Goal: Navigation & Orientation: Find specific page/section

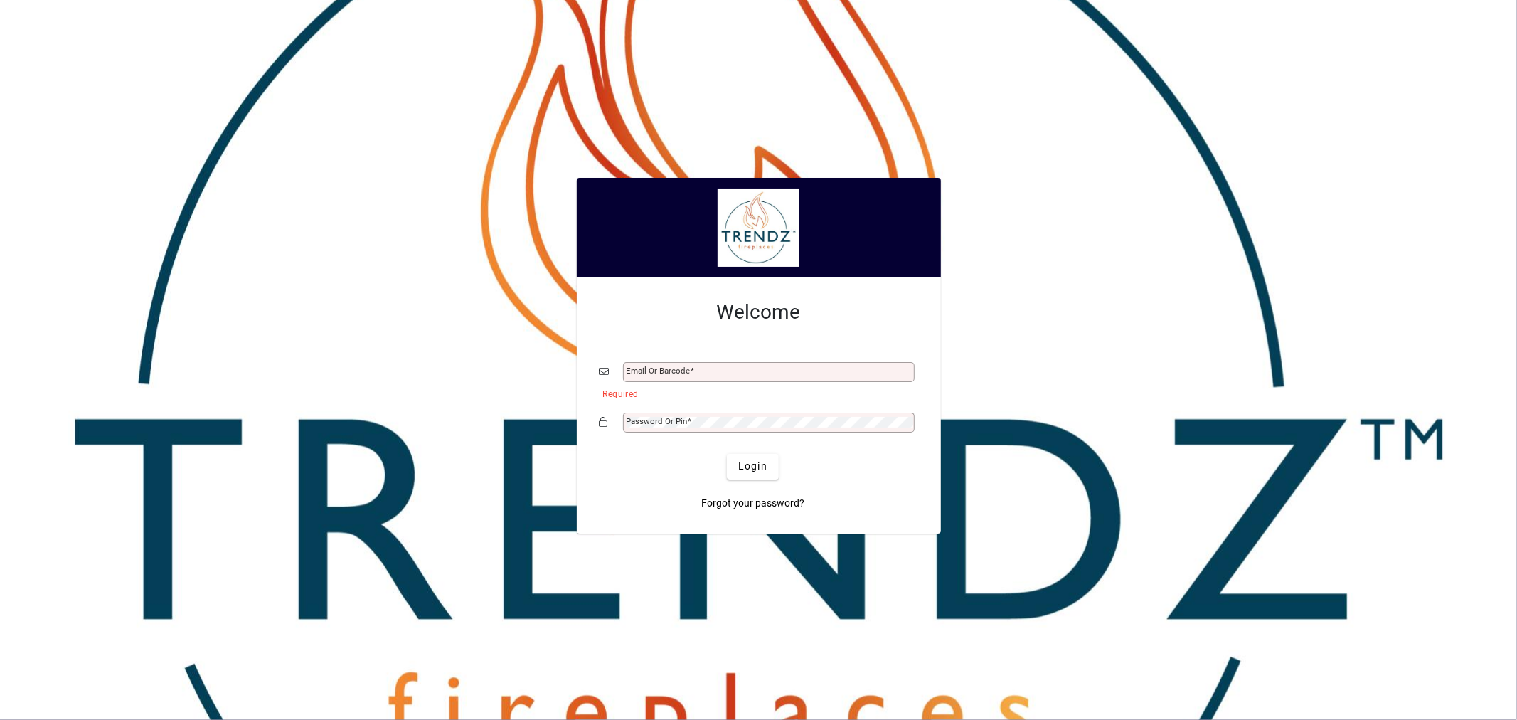
click at [718, 375] on div "Email or Barcode" at bounding box center [769, 372] width 292 height 20
click at [749, 380] on div "Email or Barcode" at bounding box center [769, 372] width 292 height 20
click at [747, 374] on input "Email or Barcode" at bounding box center [769, 371] width 287 height 11
type input "**********"
click at [749, 471] on span "Login" at bounding box center [752, 466] width 29 height 15
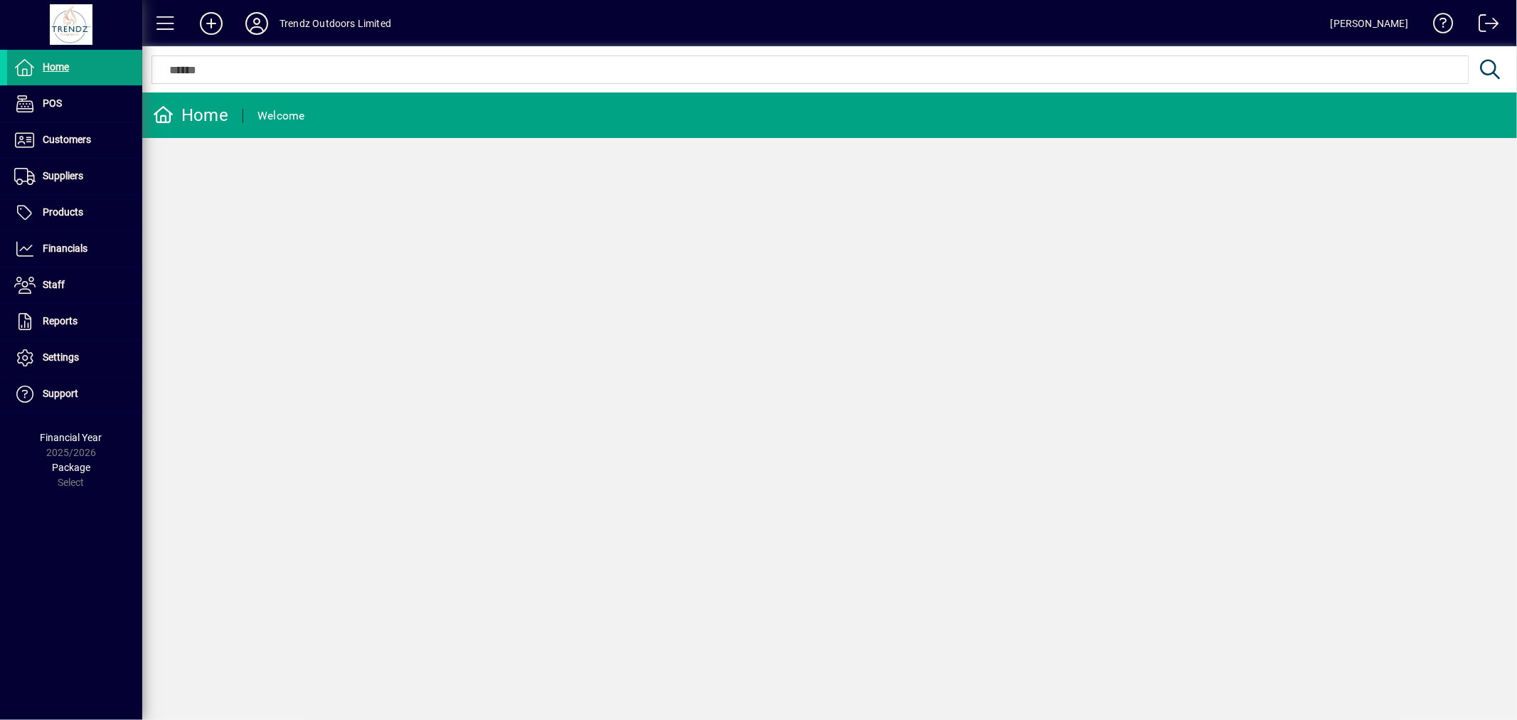
click at [208, 22] on icon at bounding box center [211, 23] width 28 height 23
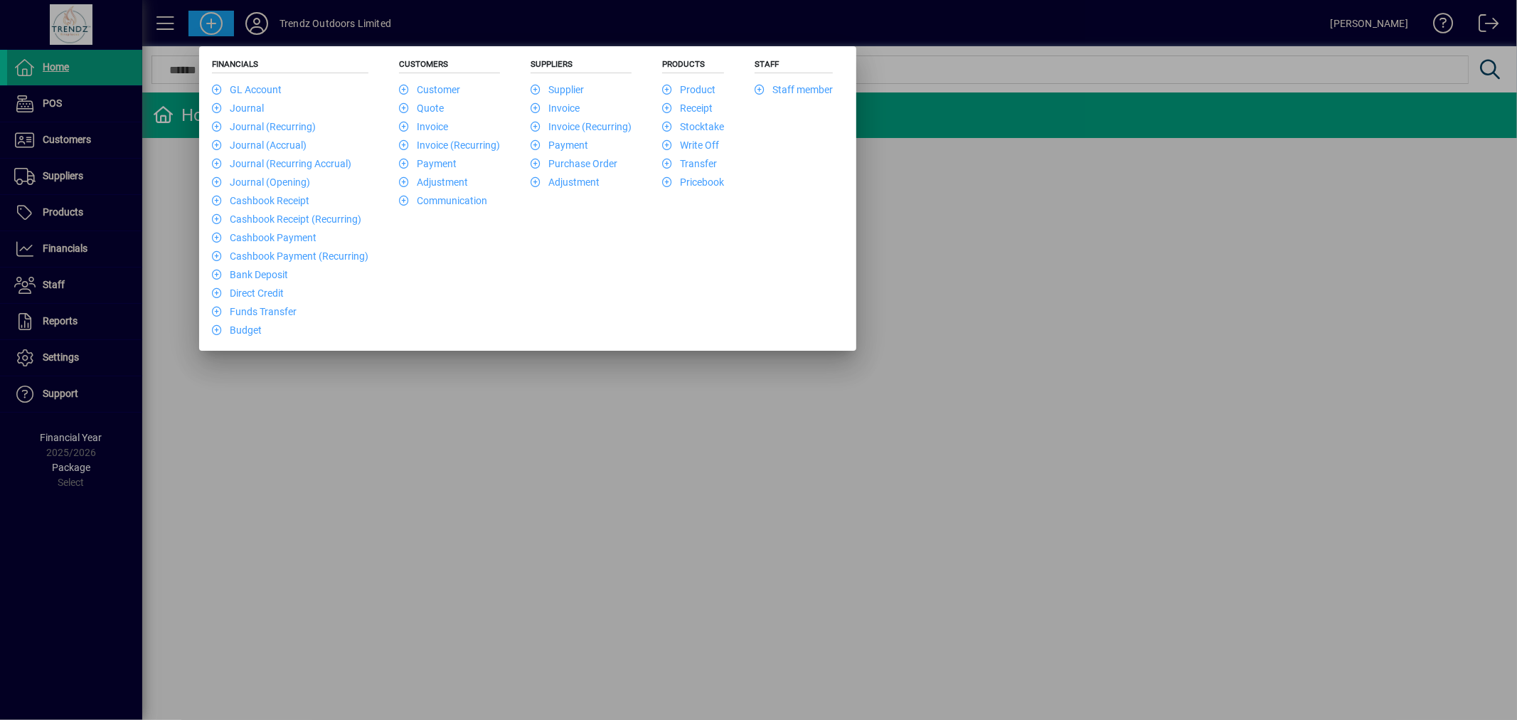
click at [478, 438] on div at bounding box center [758, 360] width 1517 height 720
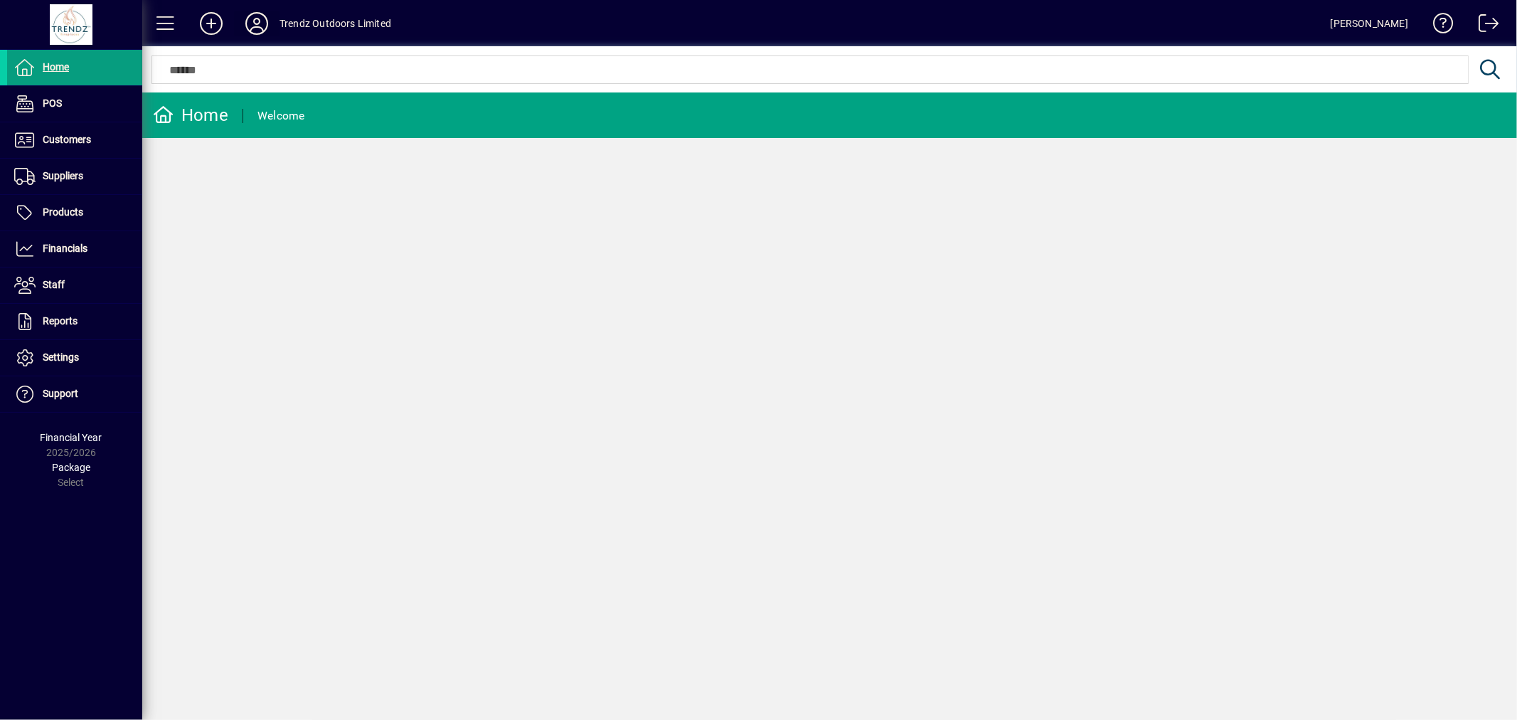
click at [256, 28] on icon at bounding box center [256, 23] width 28 height 23
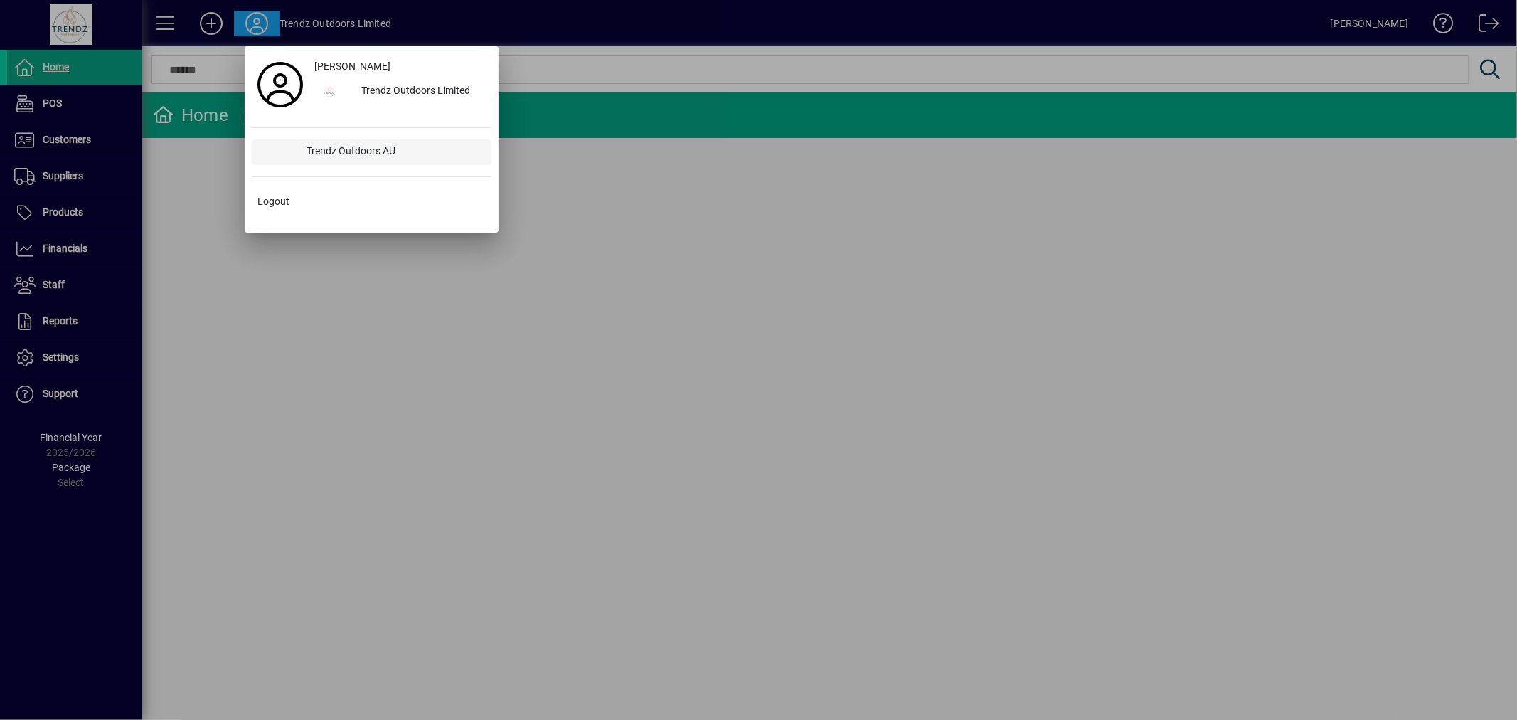
drag, startPoint x: 360, startPoint y: 146, endPoint x: 304, endPoint y: 145, distance: 56.2
click at [304, 145] on div "Trendz Outdoors AU" at bounding box center [394, 152] width 196 height 26
